Goal: Information Seeking & Learning: Learn about a topic

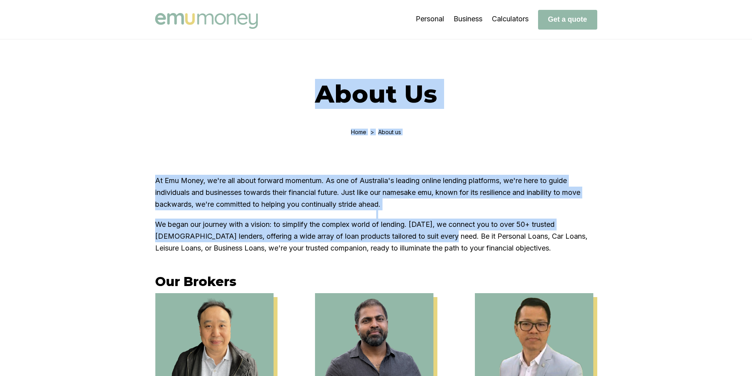
drag, startPoint x: 341, startPoint y: 167, endPoint x: 416, endPoint y: 232, distance: 99.1
click at [465, 148] on div "About Us Home > About us" at bounding box center [376, 97] width 752 height 116
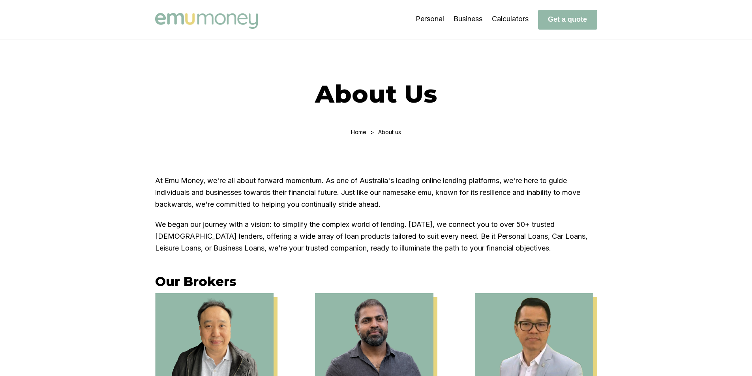
click at [220, 20] on img at bounding box center [206, 21] width 103 height 16
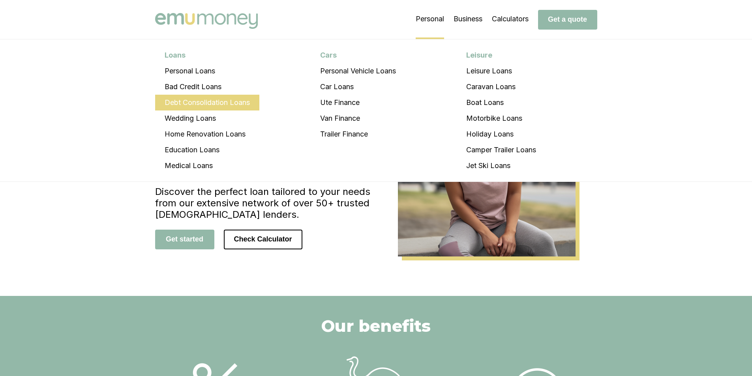
click at [201, 103] on li "Debt Consolidation Loans" at bounding box center [207, 103] width 104 height 16
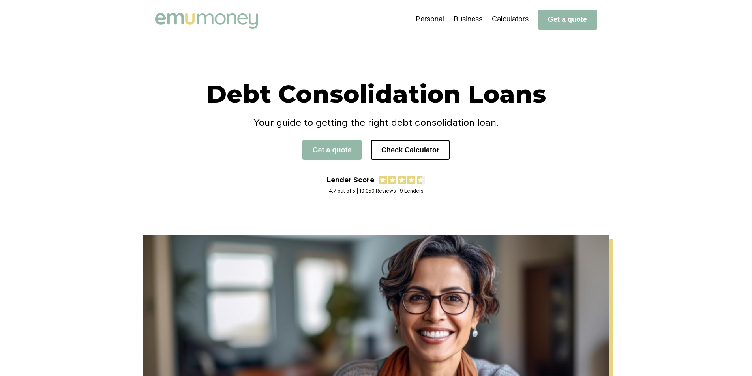
click at [219, 15] on img at bounding box center [206, 21] width 103 height 16
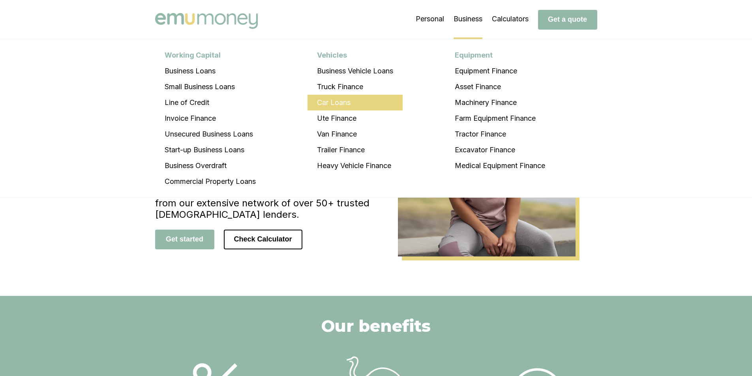
click at [343, 107] on li "Car Loans" at bounding box center [354, 103] width 95 height 16
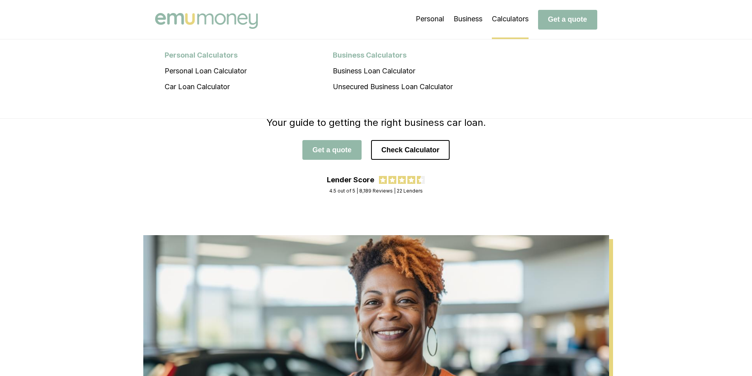
click at [513, 21] on li "Calculators Personal Calculators Personal Loan Calculator Car Loan Calculator B…" at bounding box center [510, 19] width 37 height 39
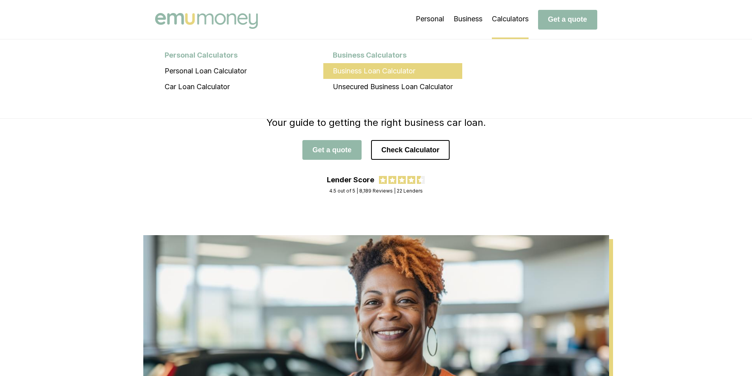
click at [369, 72] on li "Business Loan Calculator" at bounding box center [392, 71] width 139 height 16
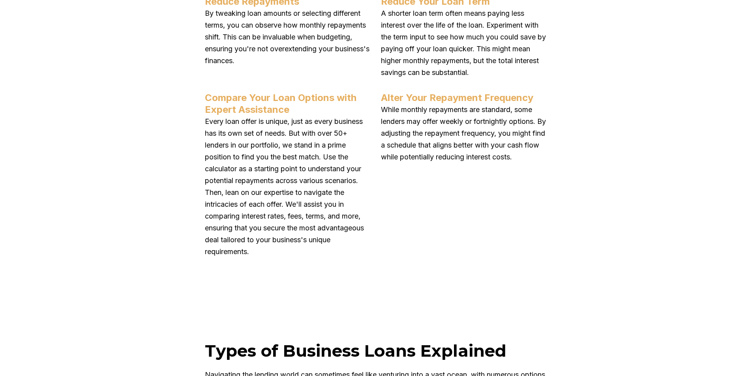
scroll to position [2131, 0]
